Goal: Task Accomplishment & Management: Use online tool/utility

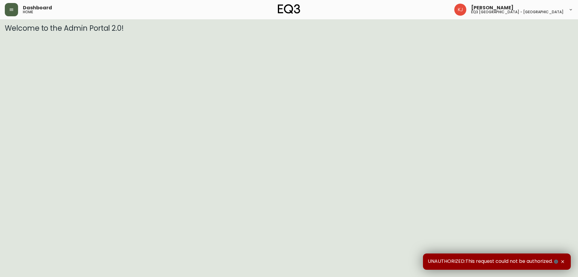
click at [11, 12] on icon "button" at bounding box center [11, 9] width 5 height 5
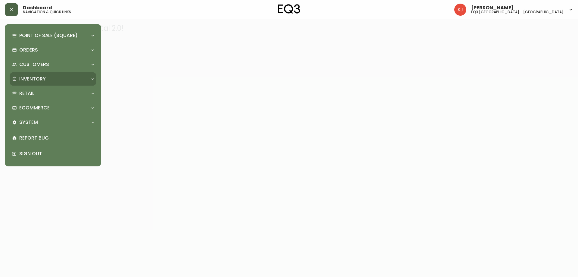
click at [33, 82] on p "Inventory" at bounding box center [32, 79] width 27 height 7
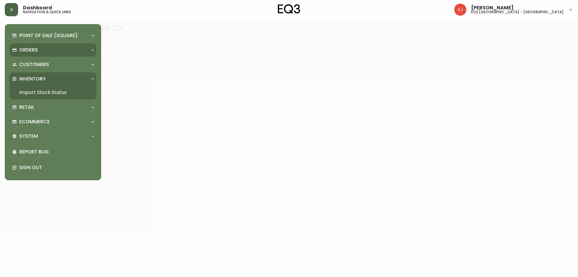
click at [31, 49] on p "Orders" at bounding box center [28, 50] width 19 height 7
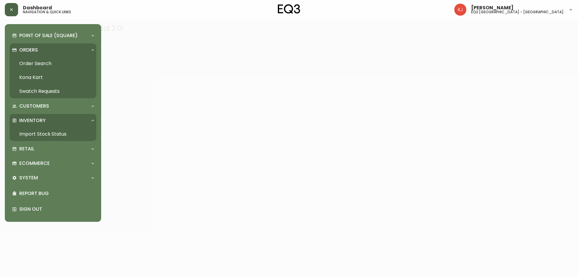
click at [31, 62] on link "Order Search" at bounding box center [53, 64] width 87 height 14
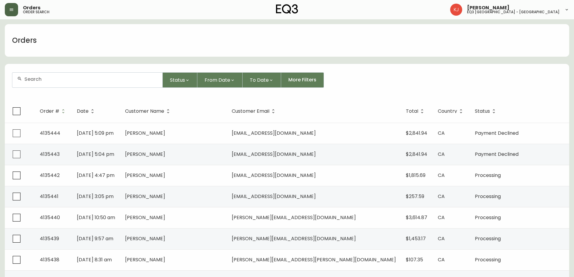
click at [47, 76] on div at bounding box center [87, 80] width 150 height 15
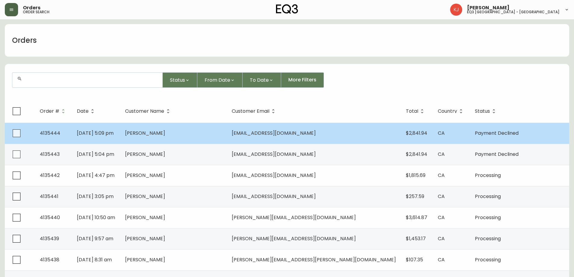
click at [288, 130] on span "[EMAIL_ADDRESS][DOMAIN_NAME]" at bounding box center [274, 133] width 84 height 7
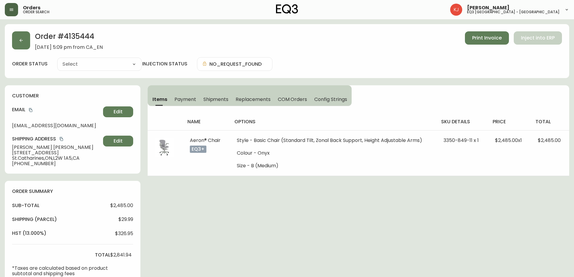
type input "Payment Declined"
select select "PAYMENT_DECLINED"
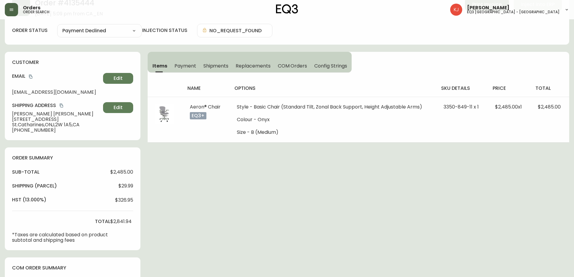
scroll to position [33, 0]
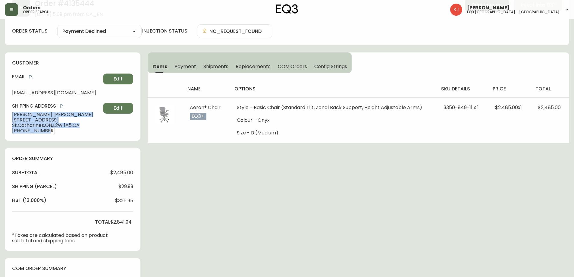
drag, startPoint x: 77, startPoint y: 132, endPoint x: 0, endPoint y: 111, distance: 80.2
click at [0, 111] on main "Order # 4135444 [DATE] 5:09 pm from CA_EN Print Invoice Inject into ERP order s…" at bounding box center [287, 161] width 574 height 351
click at [238, 215] on div "Order # 4135444 [DATE] 5:09 pm from CA_EN Print Invoice Inject into ERP order s…" at bounding box center [287, 164] width 564 height 346
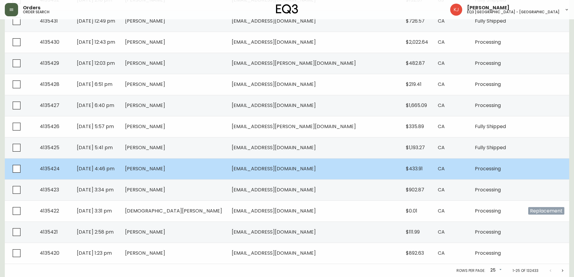
scroll to position [387, 0]
